Goal: Information Seeking & Learning: Understand process/instructions

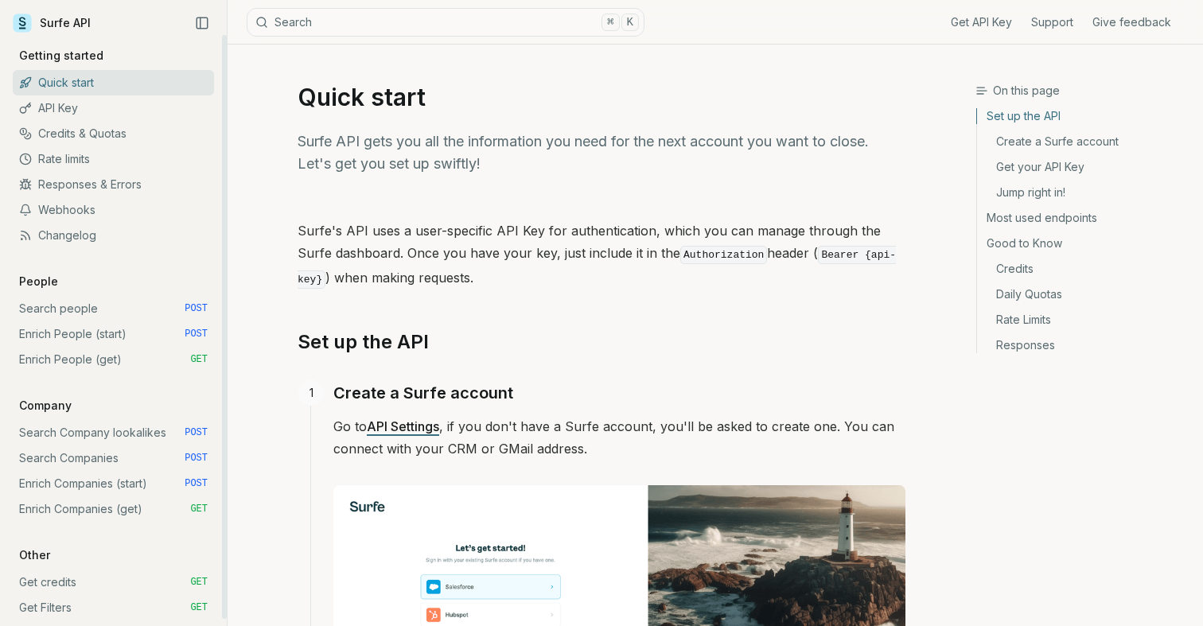
click at [77, 337] on link "Enrich People (start) POST" at bounding box center [113, 334] width 201 height 25
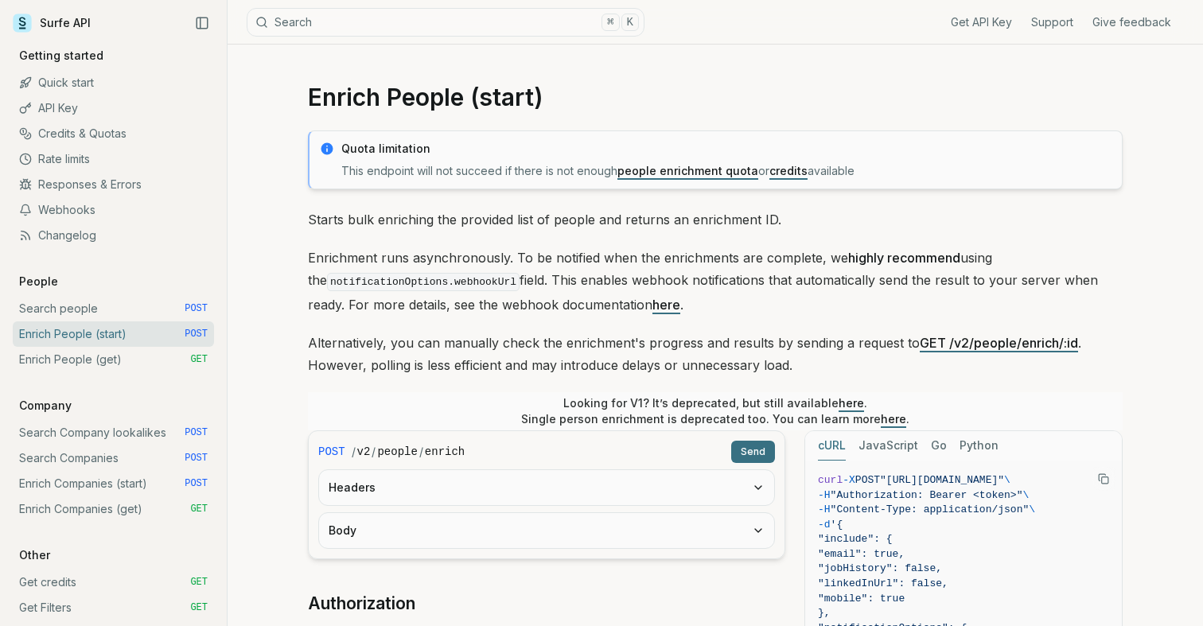
click at [843, 402] on link "here" at bounding box center [851, 403] width 25 height 14
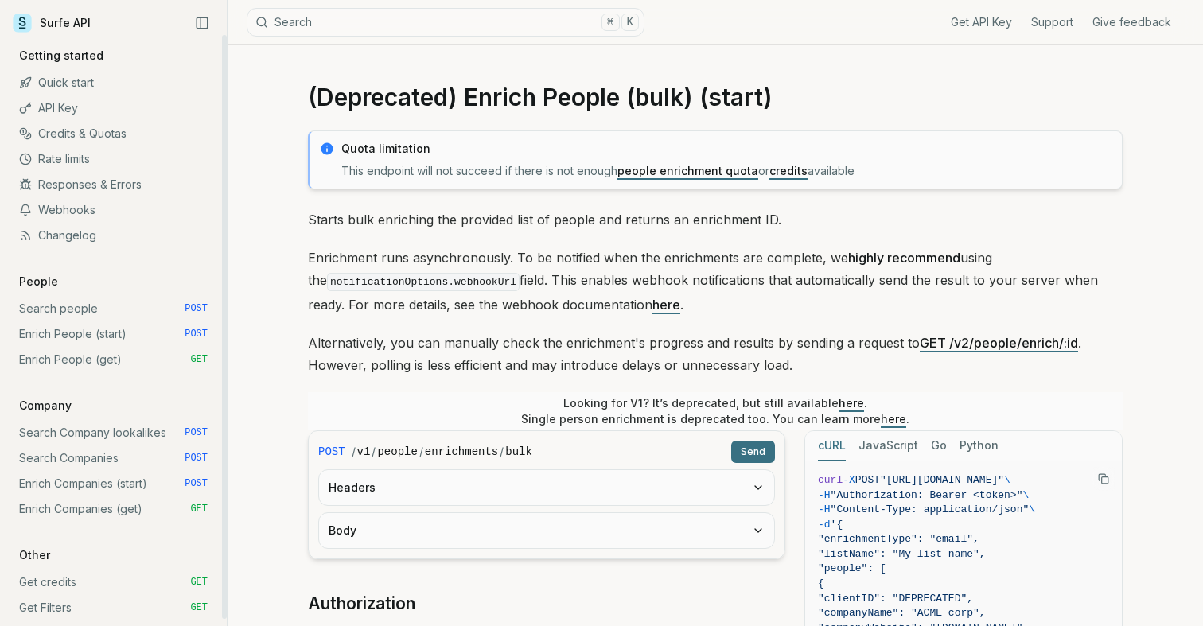
click at [62, 310] on link "Search people POST" at bounding box center [113, 308] width 201 height 25
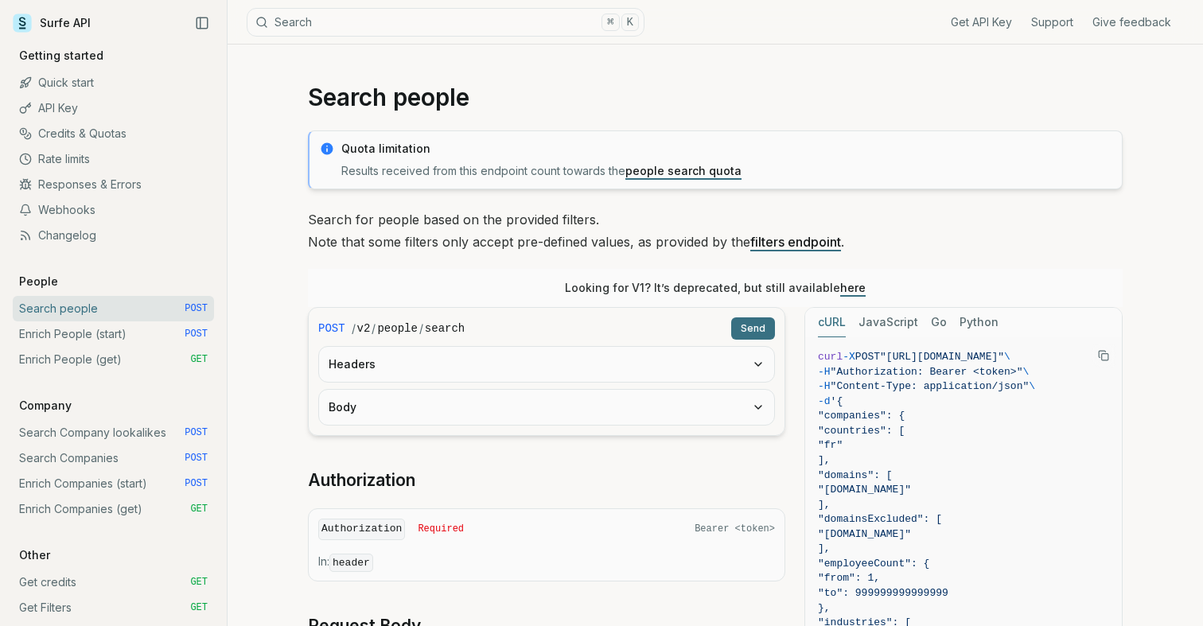
click at [842, 292] on link "here" at bounding box center [853, 288] width 25 height 14
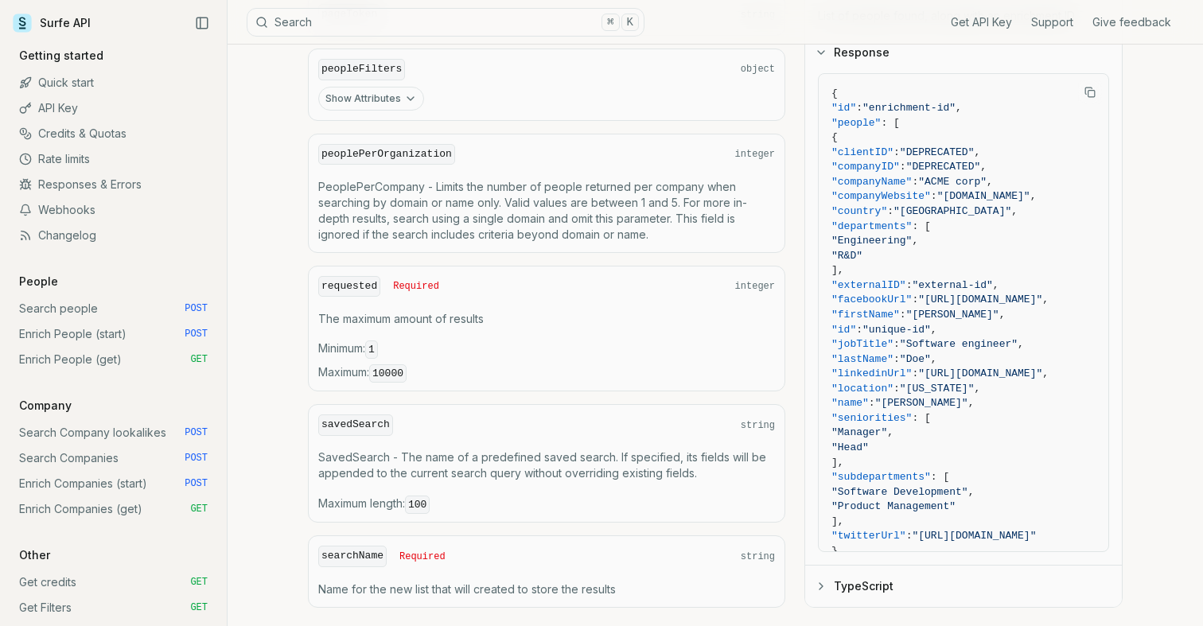
scroll to position [1163, 0]
drag, startPoint x: 412, startPoint y: 367, endPoint x: 379, endPoint y: 369, distance: 32.7
click at [379, 368] on code "10000" at bounding box center [387, 371] width 37 height 18
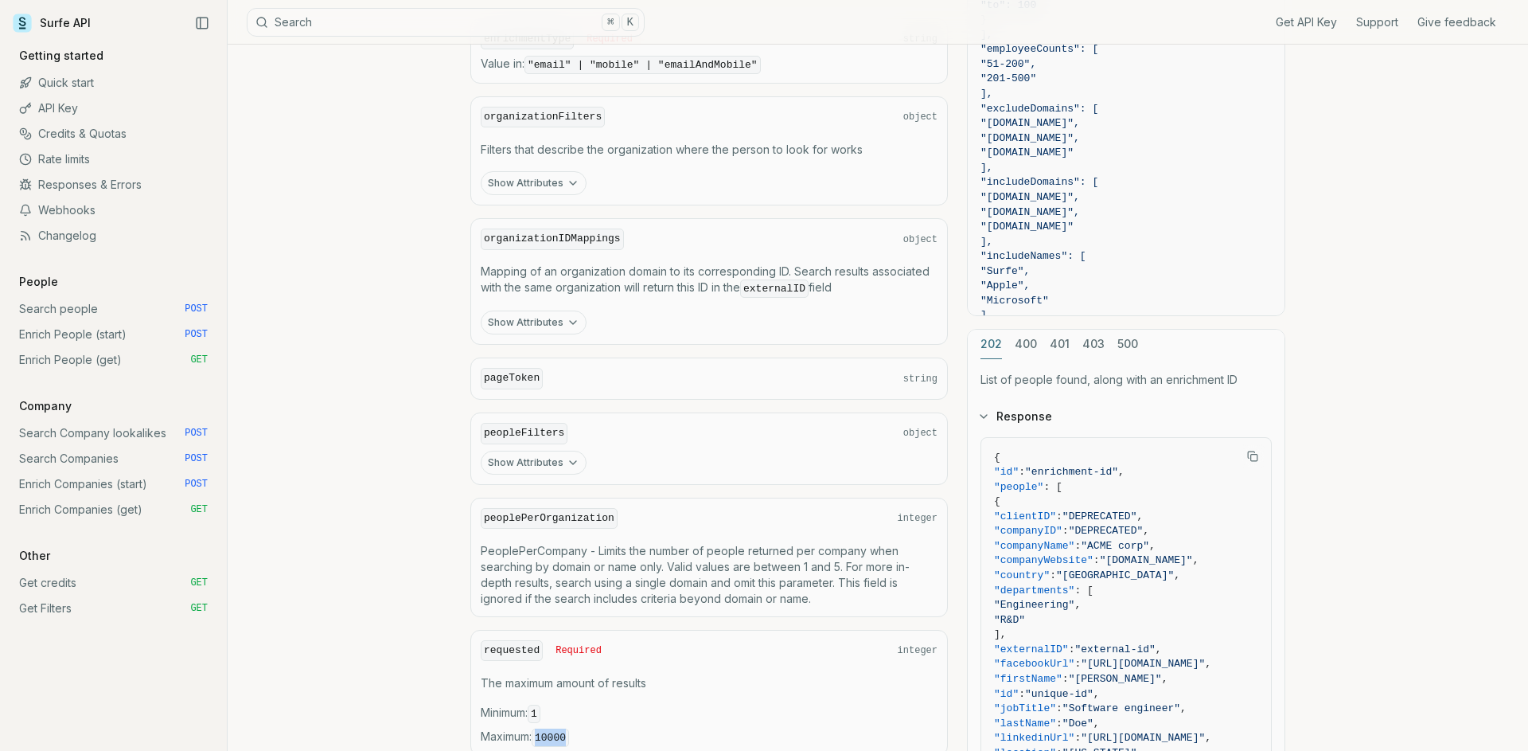
scroll to position [793, 0]
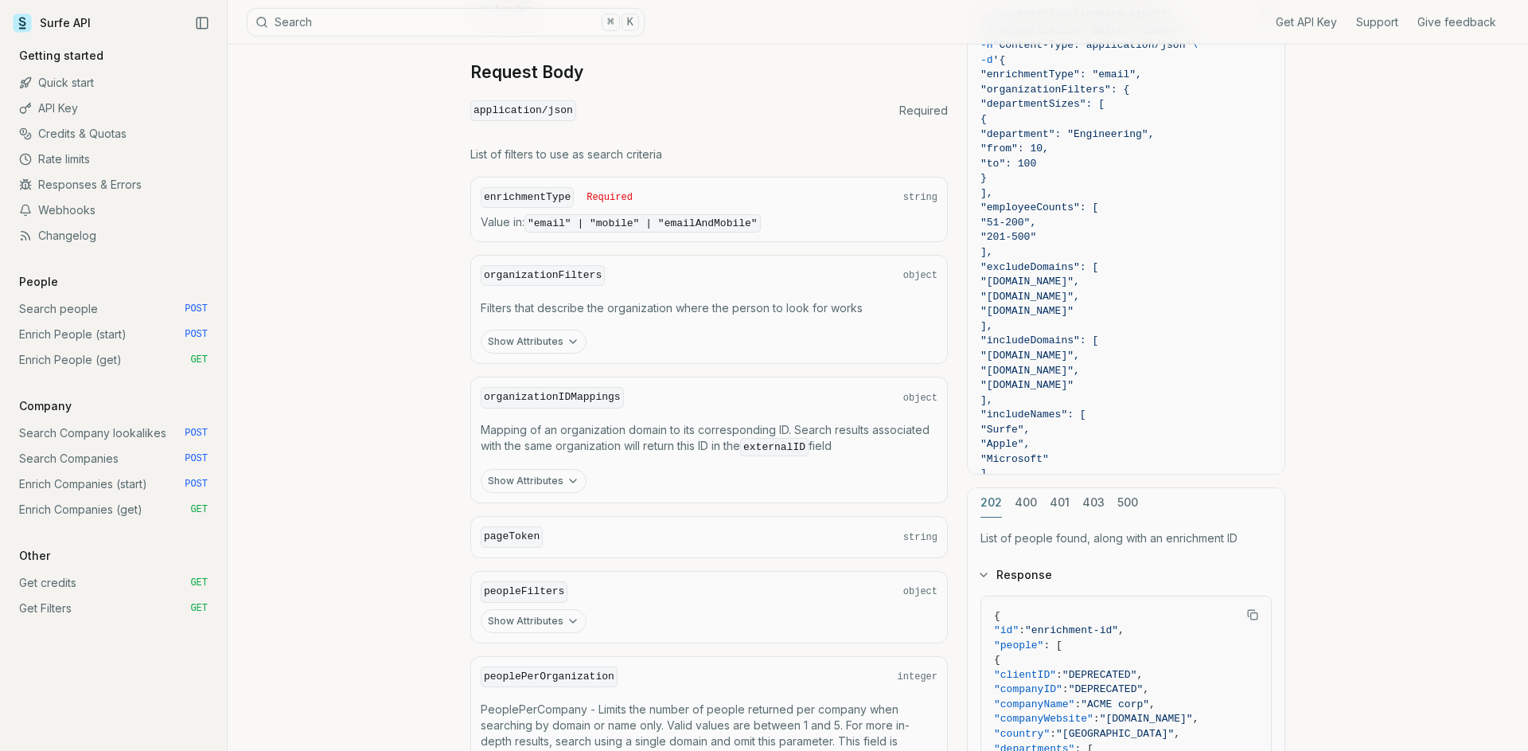
scroll to position [643, 0]
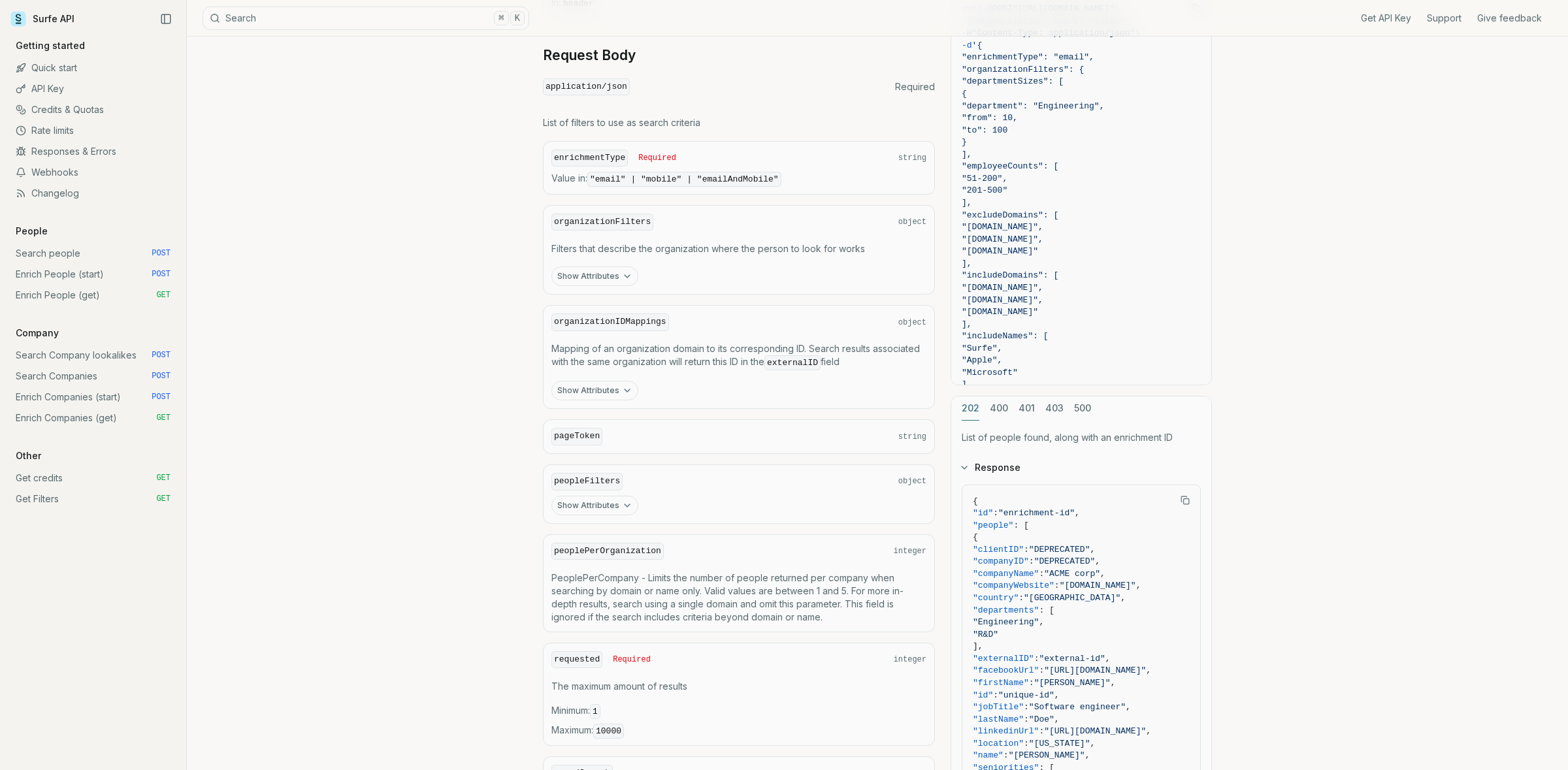
click at [575, 514] on code "requested" at bounding box center [577, 660] width 51 height 17
copy code "requested"
